Goal: Transaction & Acquisition: Purchase product/service

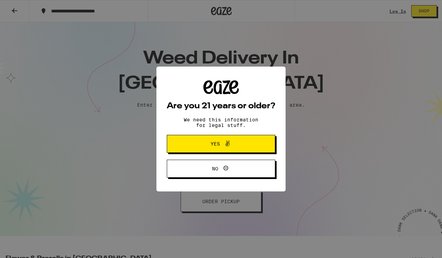
click at [232, 148] on span "Yes" at bounding box center [221, 143] width 52 height 9
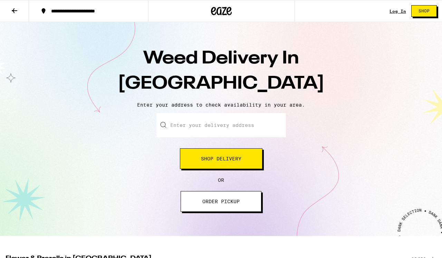
click at [236, 130] on input "Enter your delivery address" at bounding box center [220, 125] width 129 height 24
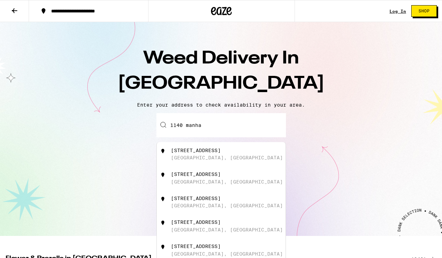
click at [221, 152] on div "[STREET_ADDRESS]" at bounding box center [196, 151] width 50 height 6
type input "[STREET_ADDRESS]"
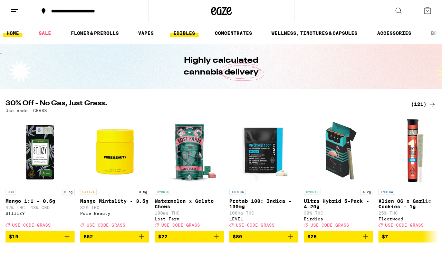
click at [185, 32] on link "EDIBLES" at bounding box center [184, 33] width 29 height 8
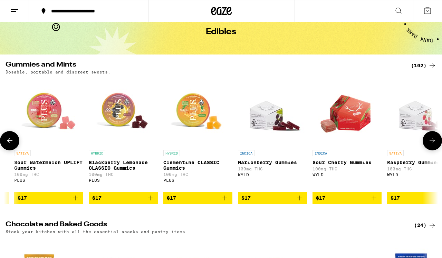
scroll to position [0, 2159]
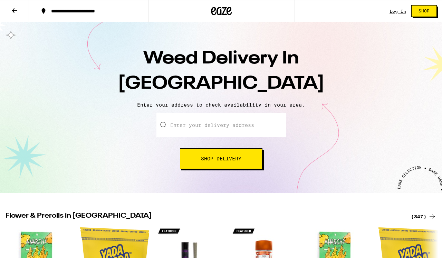
click at [208, 128] on input "Enter your delivery address" at bounding box center [220, 125] width 129 height 24
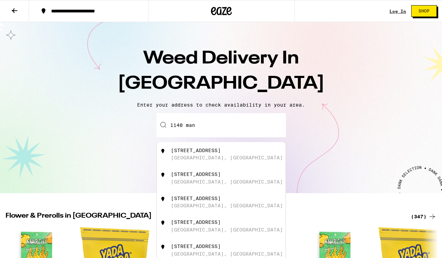
click at [221, 150] on div "[STREET_ADDRESS]" at bounding box center [196, 151] width 50 height 6
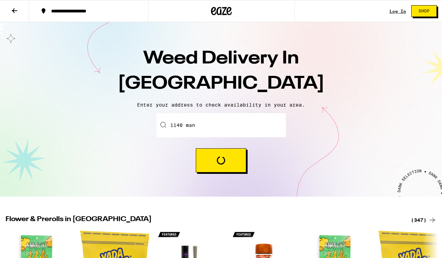
type input "[STREET_ADDRESS]"
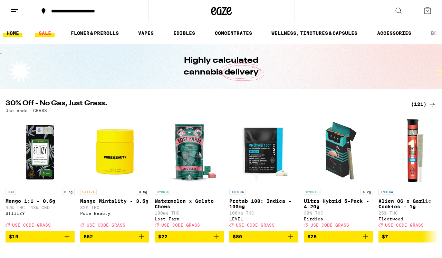
click at [46, 33] on link "SALE" at bounding box center [44, 33] width 19 height 8
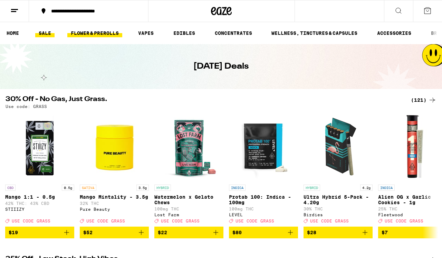
click at [97, 33] on link "FLOWER & PREROLLS" at bounding box center [94, 33] width 55 height 8
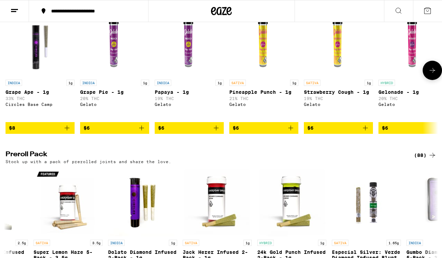
scroll to position [0, -10]
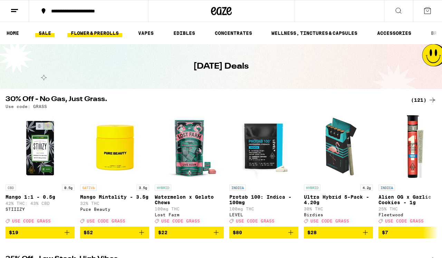
click at [102, 34] on link "FLOWER & PREROLLS" at bounding box center [94, 33] width 55 height 8
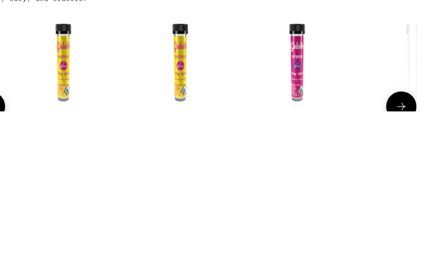
scroll to position [0, 212]
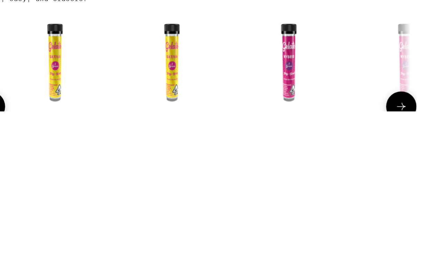
click at [92, 181] on p "Strawberry Cough - 1g" at bounding box center [126, 184] width 69 height 6
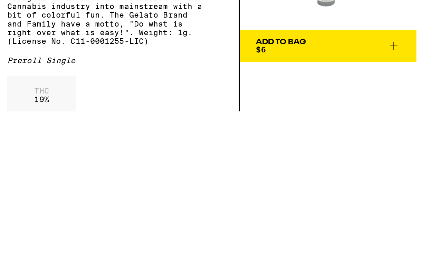
scroll to position [383, 0]
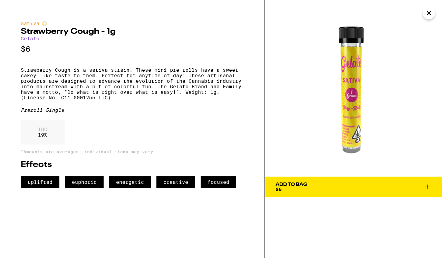
click at [431, 14] on icon "Close" at bounding box center [429, 13] width 8 height 10
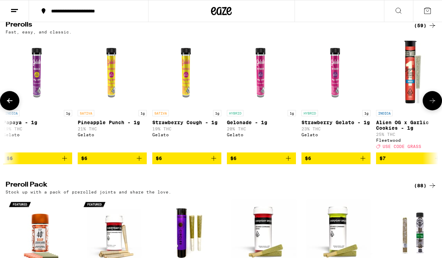
scroll to position [0, 150]
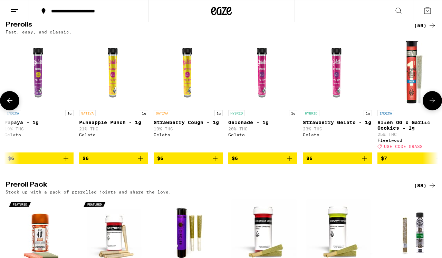
click at [342, 93] on img "Open page for Strawberry Gelato - 1g from Gelato" at bounding box center [337, 72] width 69 height 69
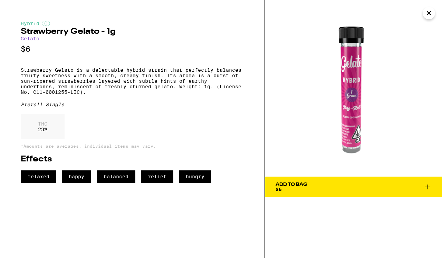
click at [312, 209] on div "Add To Bag $6" at bounding box center [353, 129] width 177 height 258
click at [311, 189] on span "Add To Bag $6" at bounding box center [354, 187] width 156 height 10
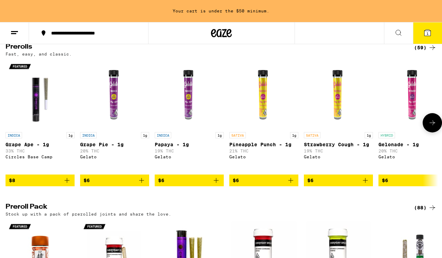
scroll to position [383, 0]
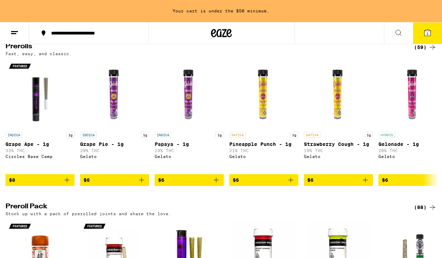
click at [431, 36] on icon at bounding box center [427, 33] width 8 height 8
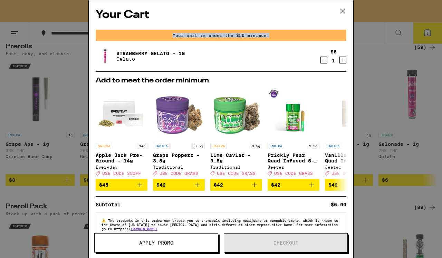
drag, startPoint x: 283, startPoint y: 37, endPoint x: 167, endPoint y: 30, distance: 116.2
click at [167, 30] on div "Your cart is under the $50 minimum." at bounding box center [221, 35] width 251 height 11
click at [226, 30] on div "Your cart is under the $50 minimum." at bounding box center [221, 35] width 251 height 11
click at [344, 10] on icon at bounding box center [342, 11] width 10 height 10
